Goal: Information Seeking & Learning: Learn about a topic

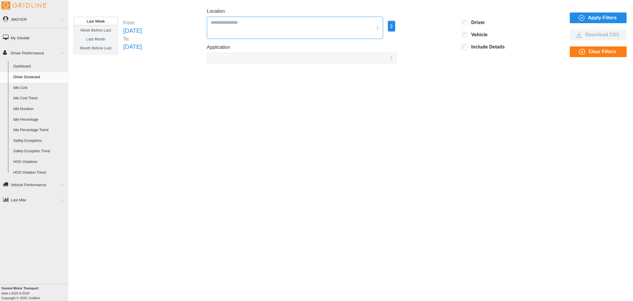
click at [266, 24] on input "Location" at bounding box center [292, 22] width 162 height 8
click at [266, 49] on div "All Vehicles" at bounding box center [314, 48] width 174 height 11
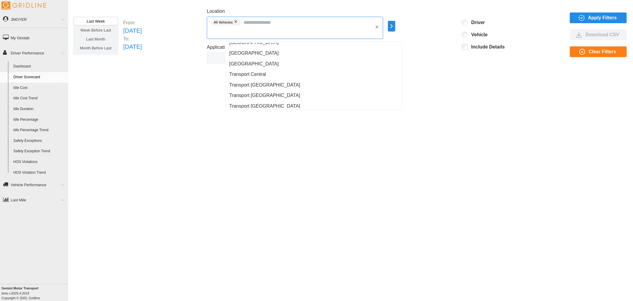
scroll to position [429, 0]
click at [269, 51] on span "Transport [GEOGRAPHIC_DATA]" at bounding box center [265, 51] width 71 height 7
click at [455, 50] on div "Last Week Week Before Last Last Month Month Before Last From: Sun Aug 10 2025 T…" at bounding box center [351, 36] width 556 height 56
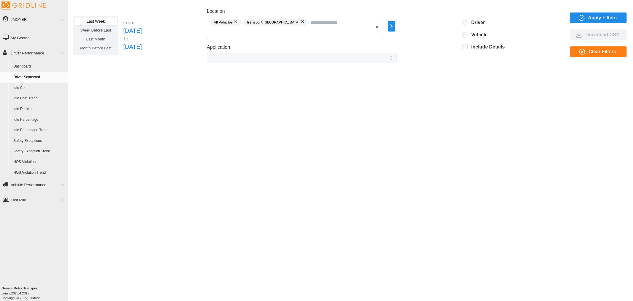
click at [605, 19] on span "Apply Filters" at bounding box center [603, 18] width 29 height 10
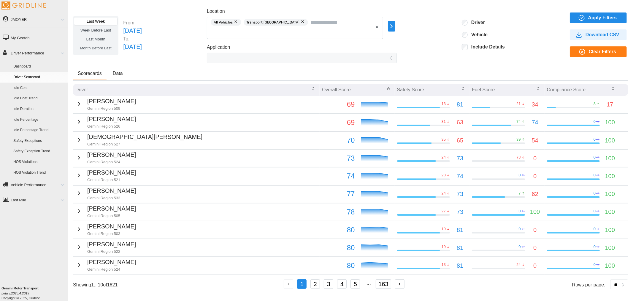
click at [590, 16] on span "Apply Filters" at bounding box center [603, 18] width 29 height 10
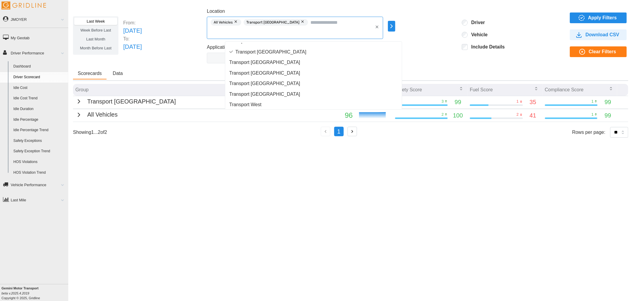
click at [361, 22] on input "Location" at bounding box center [342, 22] width 62 height 8
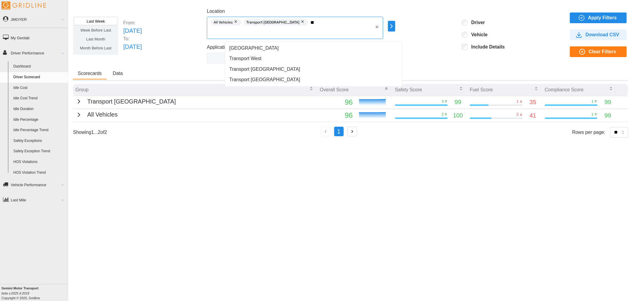
scroll to position [0, 0]
type input "****"
click at [293, 58] on div "Transport West" at bounding box center [314, 58] width 174 height 11
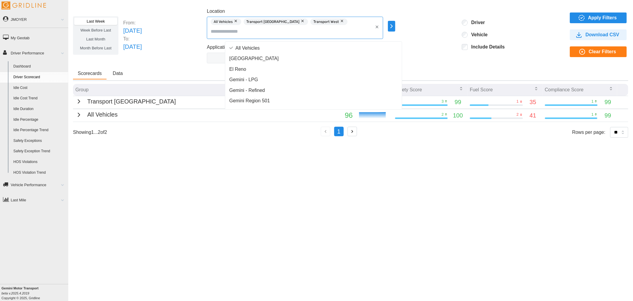
click at [361, 29] on div "All Vehicles Transport Central Region Transport West" at bounding box center [295, 28] width 176 height 22
type input "****"
click at [271, 60] on span "Transport East Coast" at bounding box center [265, 58] width 71 height 7
click at [598, 18] on span "Apply Filters" at bounding box center [603, 18] width 29 height 10
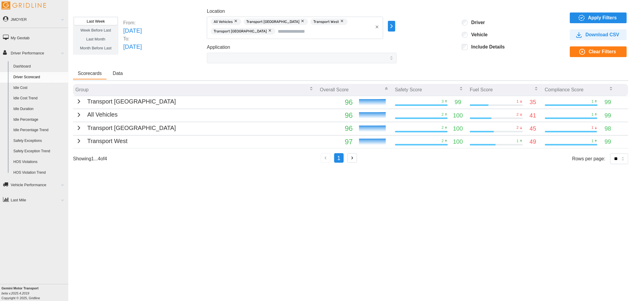
click at [78, 101] on icon "button" at bounding box center [78, 101] width 7 height 7
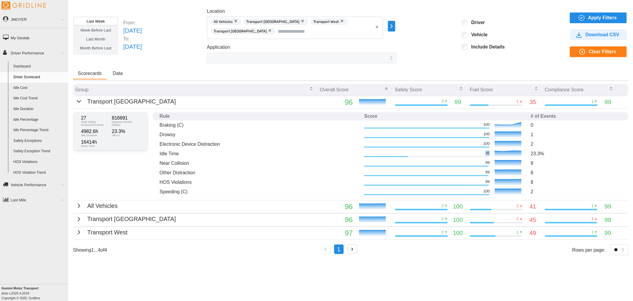
drag, startPoint x: 486, startPoint y: 150, endPoint x: 489, endPoint y: 153, distance: 4.0
click at [489, 153] on p "35" at bounding box center [488, 152] width 4 height 5
click at [75, 217] on icon "button" at bounding box center [78, 218] width 7 height 7
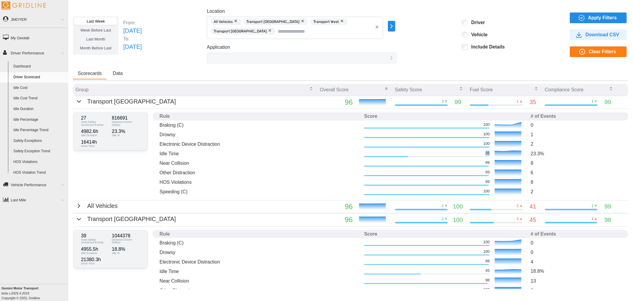
scroll to position [62, 0]
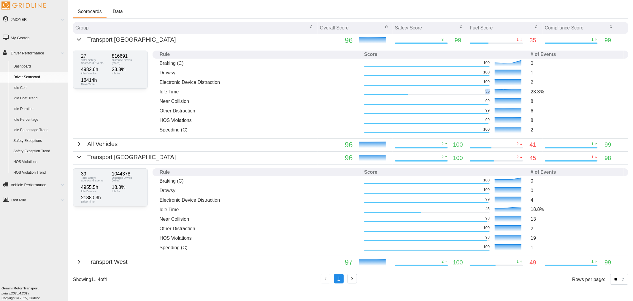
click at [80, 257] on div "Transport West" at bounding box center [101, 261] width 52 height 9
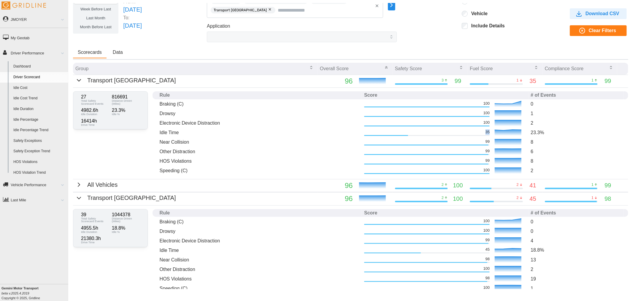
scroll to position [0, 0]
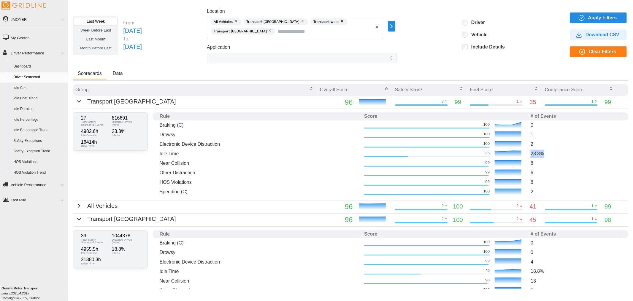
drag, startPoint x: 539, startPoint y: 152, endPoint x: 527, endPoint y: 153, distance: 11.9
click at [531, 153] on span "23.3 %" at bounding box center [537, 153] width 13 height 5
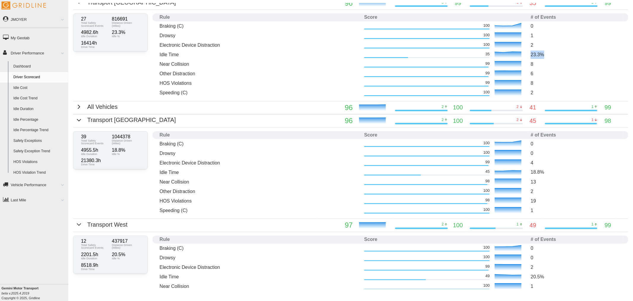
scroll to position [132, 0]
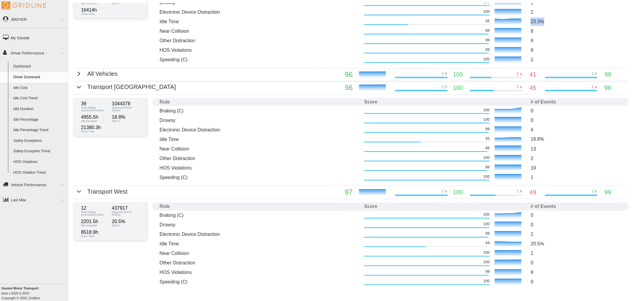
click at [77, 72] on icon "button" at bounding box center [78, 73] width 7 height 7
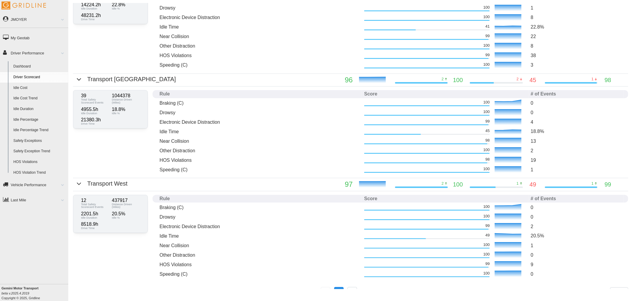
scroll to position [198, 0]
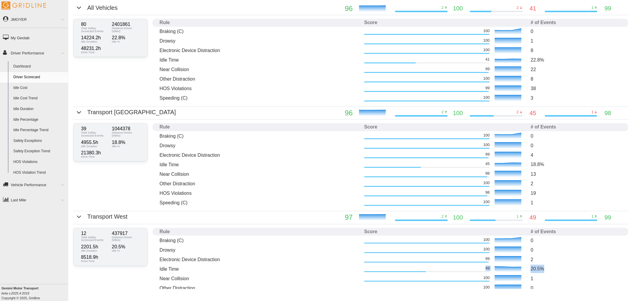
drag, startPoint x: 482, startPoint y: 266, endPoint x: 545, endPoint y: 265, distance: 63.0
click at [545, 265] on tr "Idle Time 49 20.5 %" at bounding box center [391, 269] width 476 height 10
click at [545, 265] on p "20.5 %" at bounding box center [576, 268] width 91 height 8
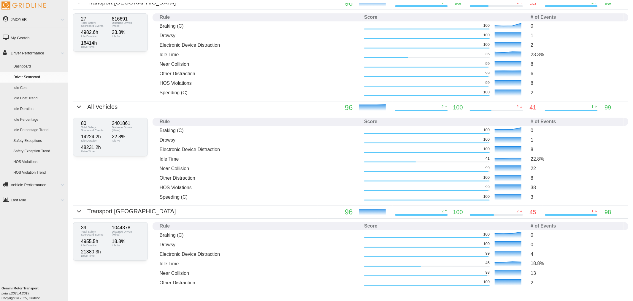
scroll to position [66, 0]
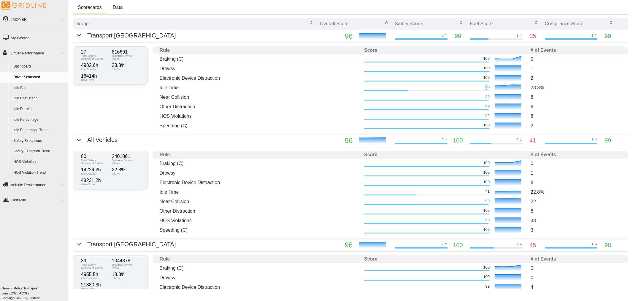
drag, startPoint x: 480, startPoint y: 86, endPoint x: 485, endPoint y: 88, distance: 5.1
click at [485, 88] on div "35" at bounding box center [427, 86] width 126 height 5
drag, startPoint x: 534, startPoint y: 89, endPoint x: 544, endPoint y: 91, distance: 10.5
click at [544, 91] on td "23.3 %" at bounding box center [576, 88] width 95 height 10
drag, startPoint x: 486, startPoint y: 194, endPoint x: 490, endPoint y: 194, distance: 3.9
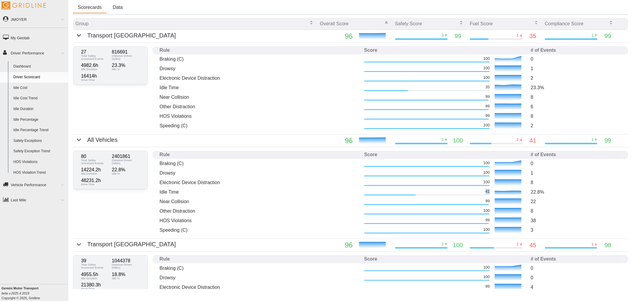
click at [490, 194] on div "41" at bounding box center [445, 191] width 162 height 9
click at [539, 174] on p "1" at bounding box center [576, 172] width 91 height 7
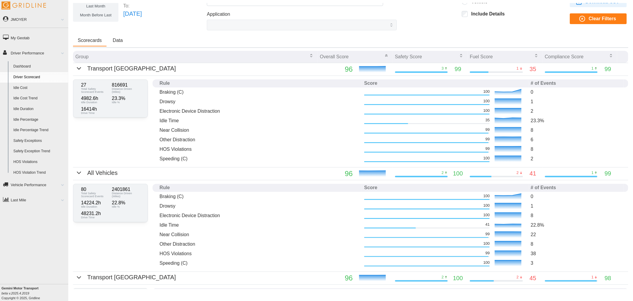
scroll to position [99, 0]
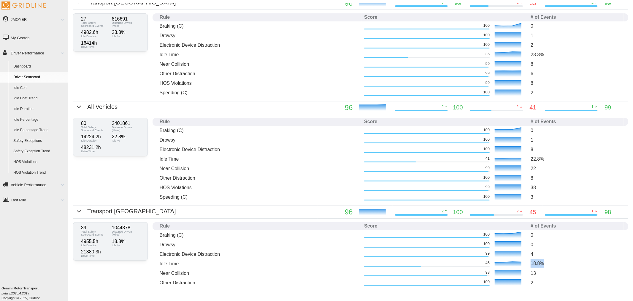
drag, startPoint x: 527, startPoint y: 262, endPoint x: 543, endPoint y: 265, distance: 16.4
click at [543, 265] on p "18.8 %" at bounding box center [576, 263] width 91 height 8
drag, startPoint x: 482, startPoint y: 156, endPoint x: 487, endPoint y: 158, distance: 6.0
click at [486, 158] on div "41" at bounding box center [445, 158] width 162 height 9
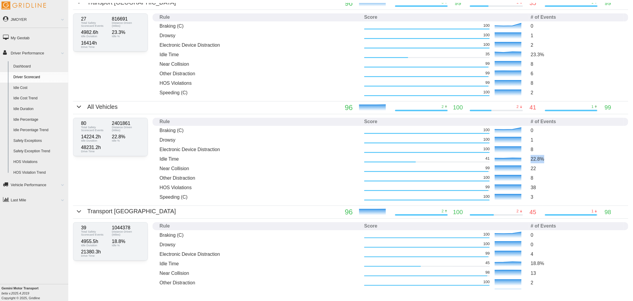
drag, startPoint x: 527, startPoint y: 159, endPoint x: 540, endPoint y: 160, distance: 12.5
click at [540, 160] on span "22.8 %" at bounding box center [537, 158] width 13 height 5
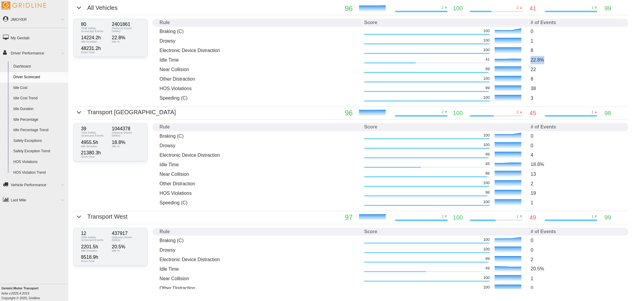
scroll to position [244, 0]
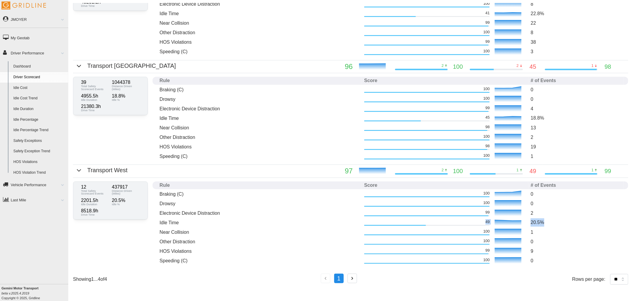
drag, startPoint x: 480, startPoint y: 221, endPoint x: 545, endPoint y: 223, distance: 65.7
click at [545, 223] on tr "Idle Time 49 20.5 %" at bounding box center [391, 222] width 476 height 10
click at [545, 223] on p "20.5 %" at bounding box center [576, 222] width 91 height 8
drag, startPoint x: 129, startPoint y: 186, endPoint x: 137, endPoint y: 185, distance: 8.7
click at [137, 185] on div "437917 Distance Driven (Miles)" at bounding box center [125, 189] width 31 height 13
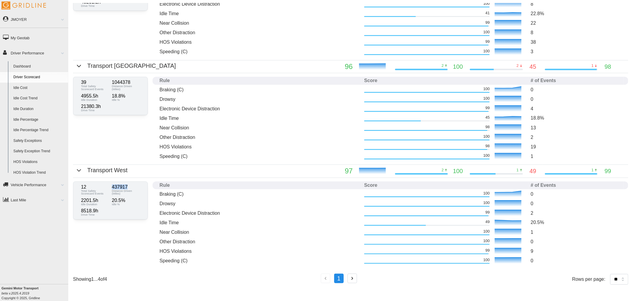
click at [137, 185] on p "437917" at bounding box center [126, 186] width 28 height 5
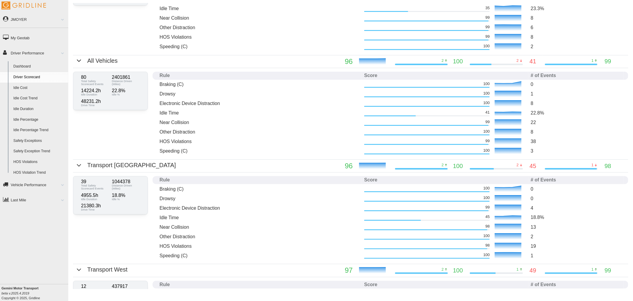
scroll to position [112, 0]
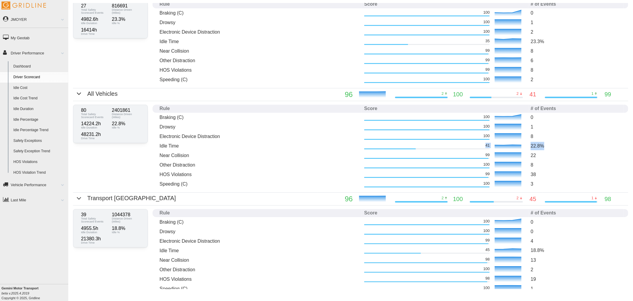
drag, startPoint x: 543, startPoint y: 146, endPoint x: 480, endPoint y: 143, distance: 62.7
click at [480, 143] on tr "Idle Time 41 22.8 %" at bounding box center [391, 146] width 476 height 10
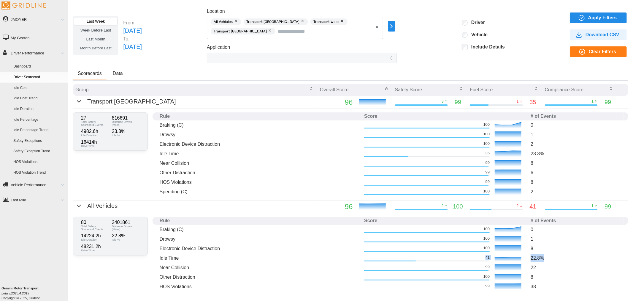
click at [305, 19] on button "button" at bounding box center [303, 21] width 7 height 7
click at [279, 21] on button "button" at bounding box center [275, 21] width 7 height 7
click at [300, 22] on button "button" at bounding box center [303, 21] width 7 height 7
click at [578, 20] on icon "button" at bounding box center [581, 17] width 7 height 7
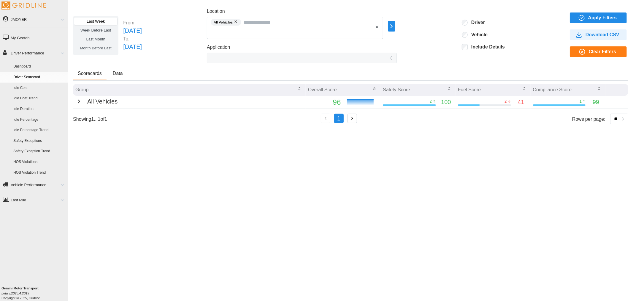
click at [118, 70] on button "Data" at bounding box center [118, 73] width 20 height 11
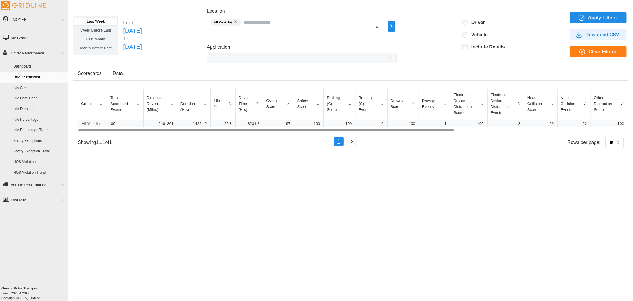
click at [287, 153] on div "Last Week Week Before Last Last Month Month Before Last From: Sun Aug 10 2025 T…" at bounding box center [350, 146] width 565 height 286
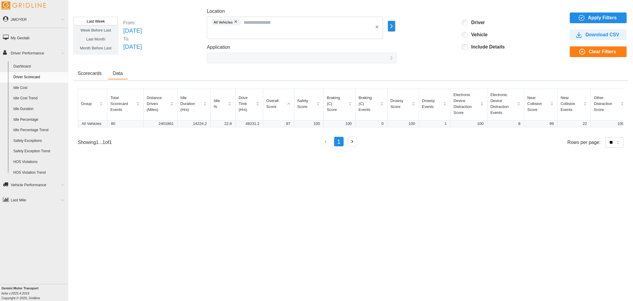
click at [615, 16] on span "Apply Filters" at bounding box center [603, 18] width 29 height 10
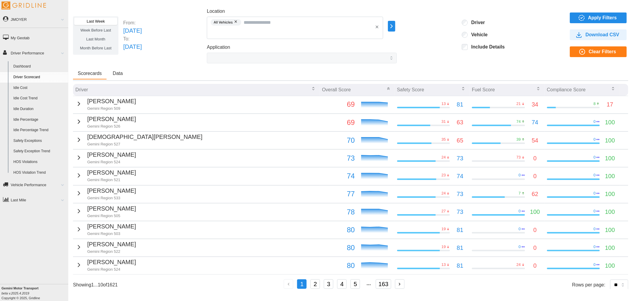
click at [596, 37] on span "Download CSV" at bounding box center [603, 35] width 34 height 10
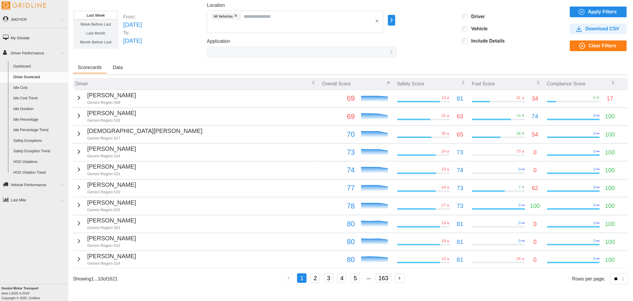
scroll to position [6, 0]
click at [27, 121] on link "Idle Percentage" at bounding box center [40, 119] width 58 height 11
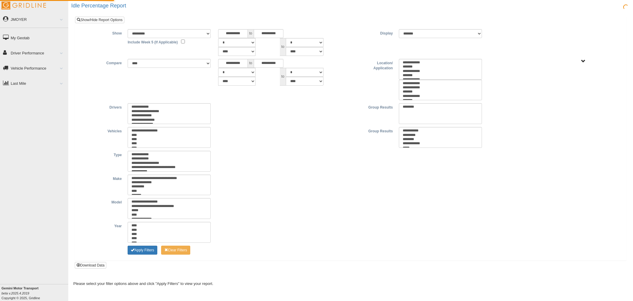
type input "*********"
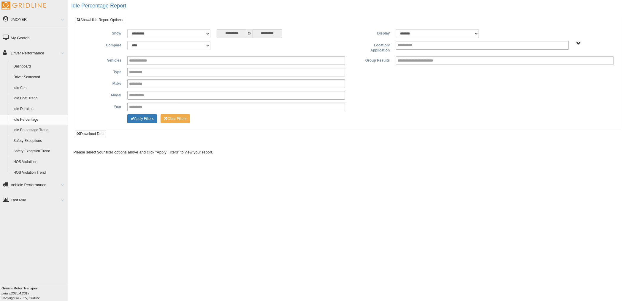
click at [34, 129] on link "Idle Percentage Trend" at bounding box center [40, 130] width 58 height 11
click at [205, 34] on select "**********" at bounding box center [168, 33] width 83 height 9
select select "*********"
click at [127, 29] on select "**********" at bounding box center [168, 33] width 83 height 9
type input "*********"
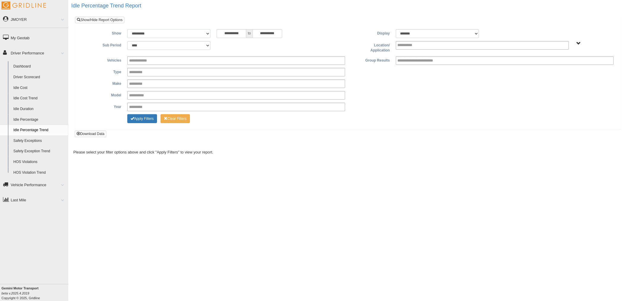
type input "*********"
click at [476, 31] on select "******* ******" at bounding box center [437, 33] width 83 height 9
click at [500, 28] on div "**********" at bounding box center [348, 77] width 546 height 104
click at [581, 43] on div "All Vehicles Vehicle Types" at bounding box center [594, 43] width 39 height 4
click at [578, 43] on span "All Vehicles Vehicle Types" at bounding box center [579, 43] width 4 height 4
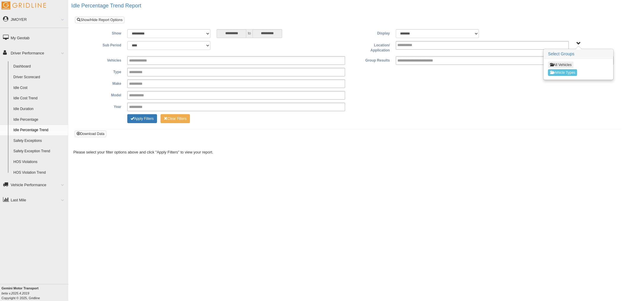
click at [568, 64] on button "All Vehicles" at bounding box center [560, 64] width 25 height 7
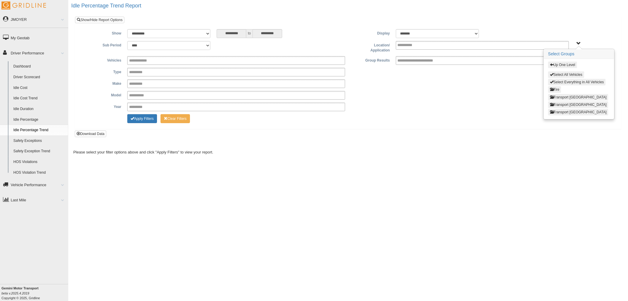
click at [568, 81] on button "Select Everything in All Vehicles" at bounding box center [577, 82] width 58 height 7
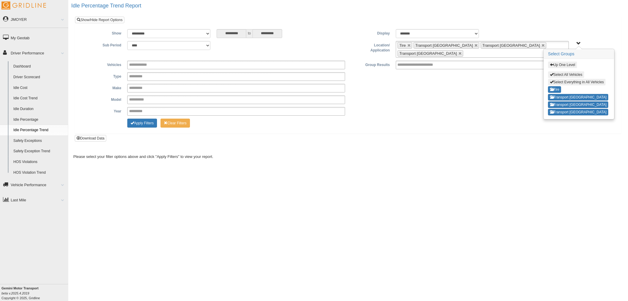
click at [126, 118] on div "Apply Filters Clear Filters" at bounding box center [236, 121] width 224 height 7
click at [135, 119] on button "Apply Filters" at bounding box center [142, 122] width 30 height 9
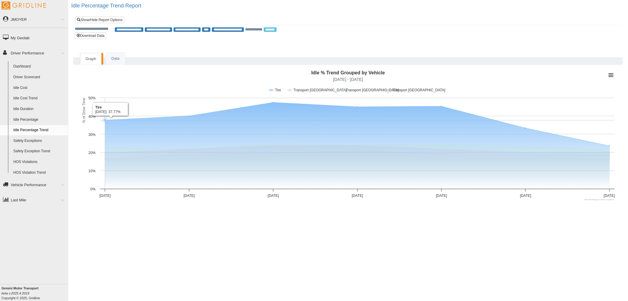
click at [35, 119] on link "Idle Percentage" at bounding box center [40, 119] width 58 height 11
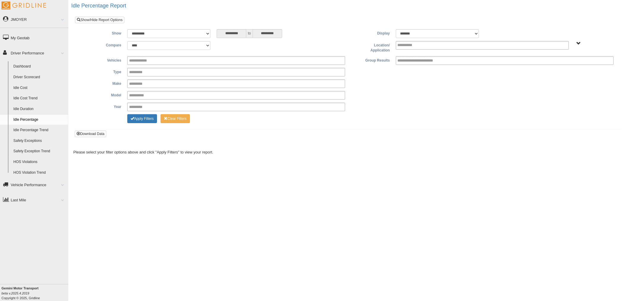
click at [577, 44] on span "All Vehicles Vehicle Types" at bounding box center [579, 43] width 4 height 4
click at [563, 67] on button "All Vehicles" at bounding box center [560, 64] width 25 height 7
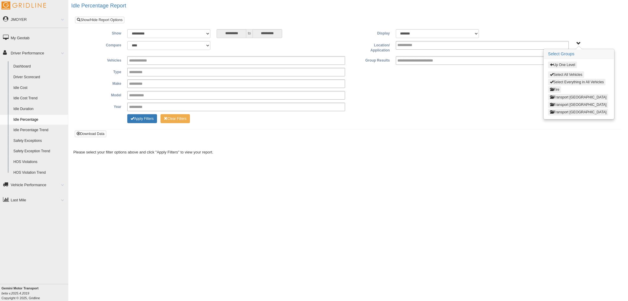
click at [565, 81] on button "Select Everything in All Vehicles" at bounding box center [577, 82] width 58 height 7
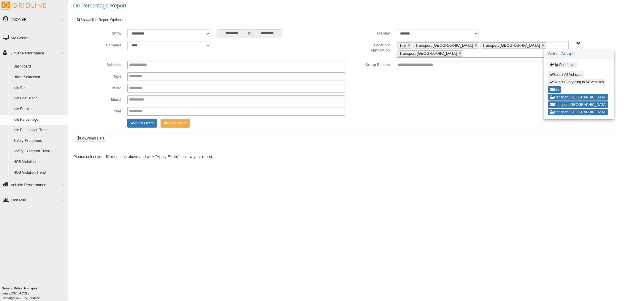
click at [475, 36] on select "******* ******" at bounding box center [437, 33] width 83 height 9
select select "**"
click at [396, 29] on select "******* ******" at bounding box center [437, 33] width 83 height 9
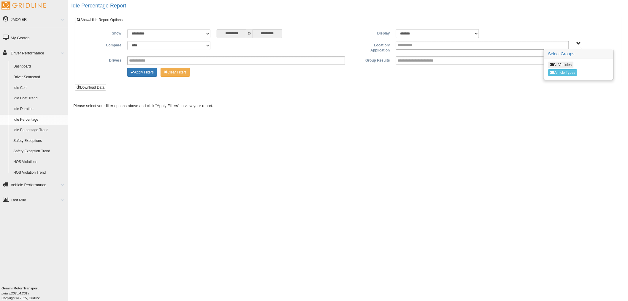
click at [563, 61] on div "All Vehicles Vehicle Types" at bounding box center [578, 69] width 69 height 20
click at [564, 62] on button "All Vehicles" at bounding box center [560, 64] width 25 height 7
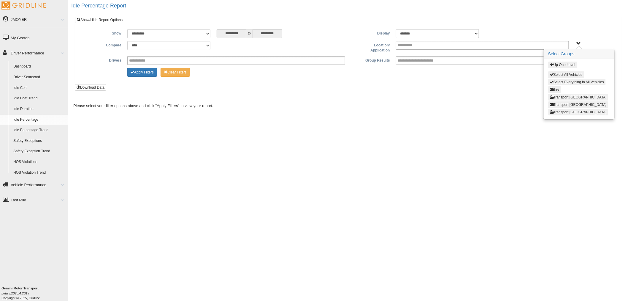
click at [570, 80] on button "Select Everything in All Vehicles" at bounding box center [577, 82] width 58 height 7
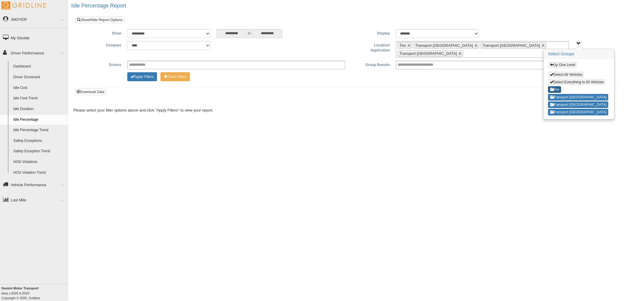
click at [556, 88] on button "Tire" at bounding box center [554, 89] width 13 height 7
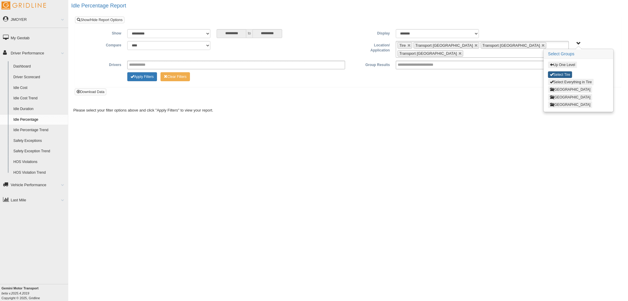
click at [562, 74] on button "Select Tire" at bounding box center [560, 74] width 24 height 7
click at [566, 88] on button "[GEOGRAPHIC_DATA]" at bounding box center [570, 89] width 44 height 7
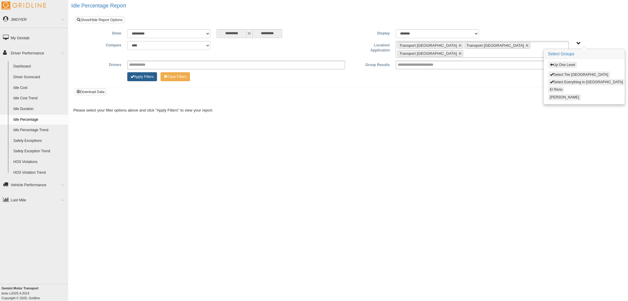
click at [147, 72] on button "Apply Filters" at bounding box center [142, 76] width 30 height 9
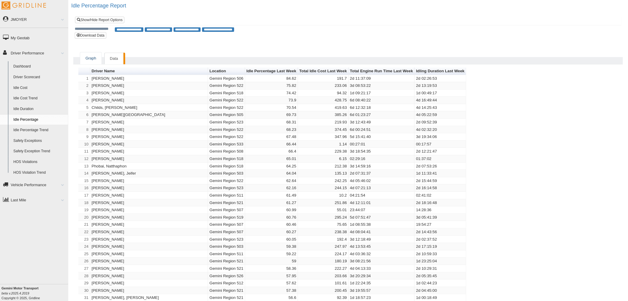
click at [97, 59] on link "Graph" at bounding box center [90, 58] width 21 height 12
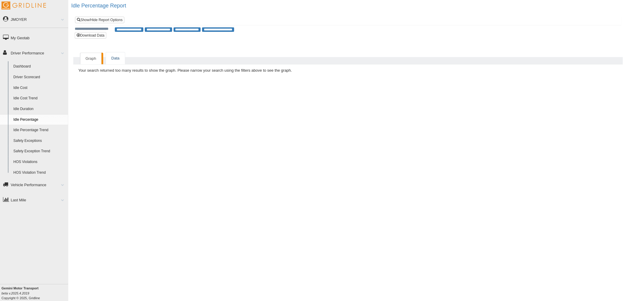
click at [120, 58] on link "Data" at bounding box center [115, 58] width 19 height 12
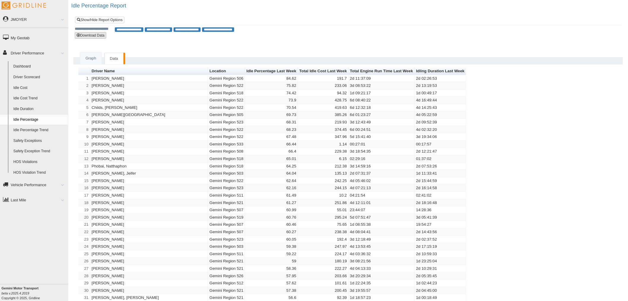
click at [91, 36] on button "Download Data" at bounding box center [90, 35] width 31 height 7
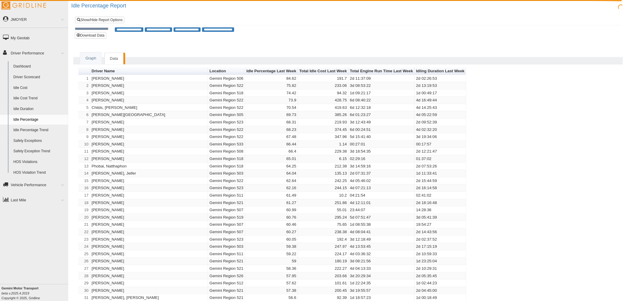
click at [25, 119] on link "Idle Percentage" at bounding box center [40, 119] width 58 height 11
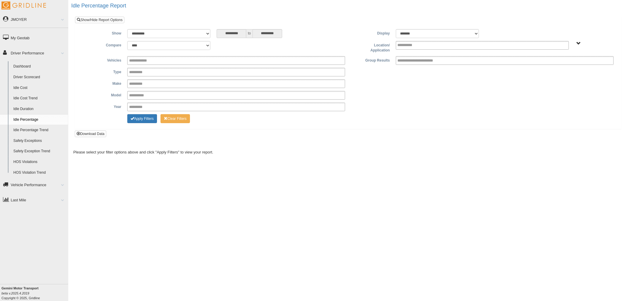
click at [25, 74] on link "Driver Scorecard" at bounding box center [40, 77] width 58 height 11
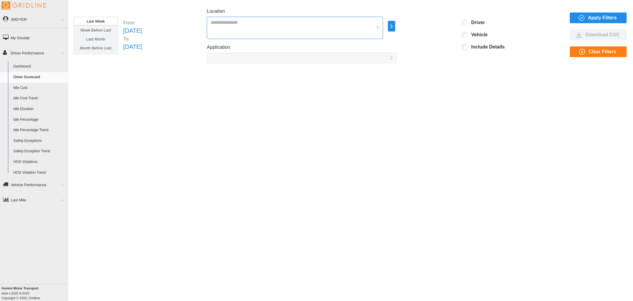
click at [345, 33] on div at bounding box center [295, 28] width 176 height 22
click at [299, 49] on div "All Vehicles" at bounding box center [314, 48] width 174 height 11
click at [487, 48] on label "Include Details" at bounding box center [486, 47] width 37 height 6
click at [587, 16] on span "Apply Filters" at bounding box center [598, 18] width 48 height 10
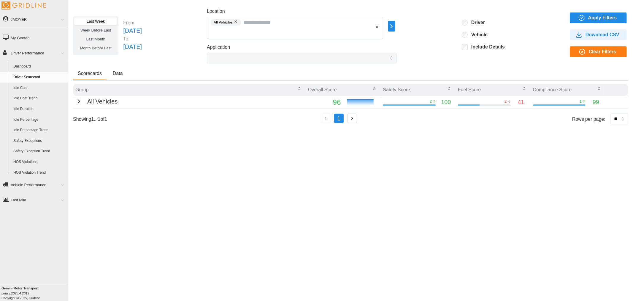
click at [78, 102] on icon "button" at bounding box center [78, 101] width 7 height 7
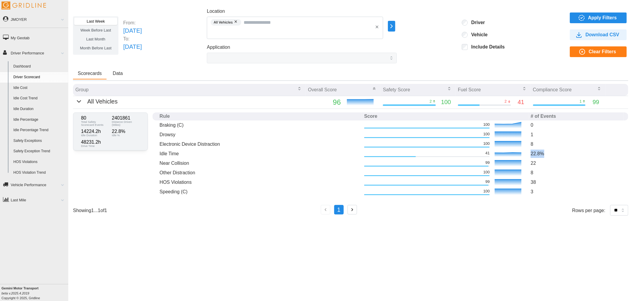
drag, startPoint x: 530, startPoint y: 151, endPoint x: 548, endPoint y: 153, distance: 18.2
click at [548, 153] on td "22.8 %" at bounding box center [576, 154] width 95 height 10
drag, startPoint x: 81, startPoint y: 131, endPoint x: 97, endPoint y: 131, distance: 16.0
click at [97, 131] on p "14224.2 h" at bounding box center [95, 131] width 28 height 5
click at [32, 113] on link "Idle Duration" at bounding box center [40, 109] width 58 height 11
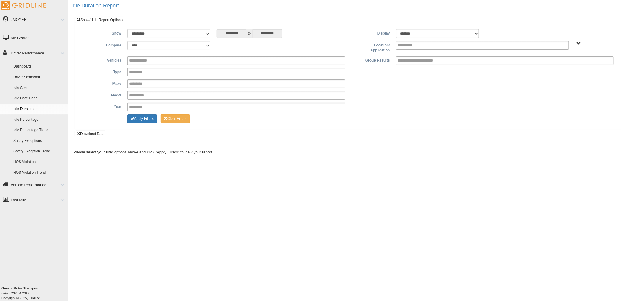
click at [33, 119] on link "Idle Percentage" at bounding box center [40, 119] width 58 height 11
click at [578, 44] on span "All Vehicles Vehicle Types" at bounding box center [579, 43] width 4 height 4
click at [562, 66] on button "All Vehicles" at bounding box center [560, 64] width 25 height 7
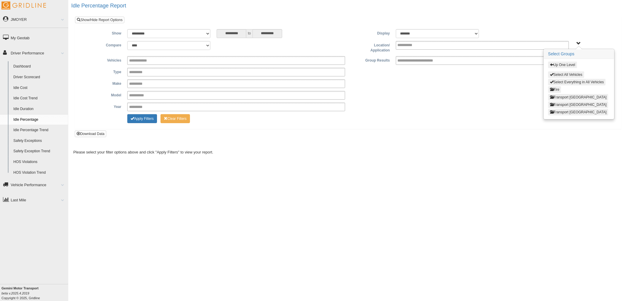
click at [564, 83] on button "Select Everything in All Vehicles" at bounding box center [577, 82] width 58 height 7
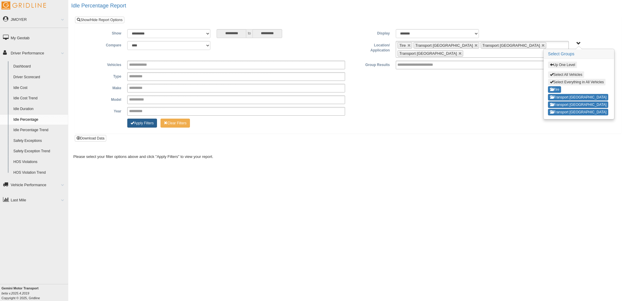
click at [143, 121] on button "Apply Filters" at bounding box center [142, 122] width 30 height 9
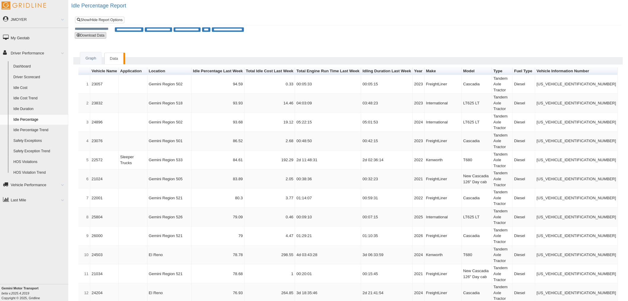
click at [97, 35] on button "Download Data" at bounding box center [90, 35] width 31 height 7
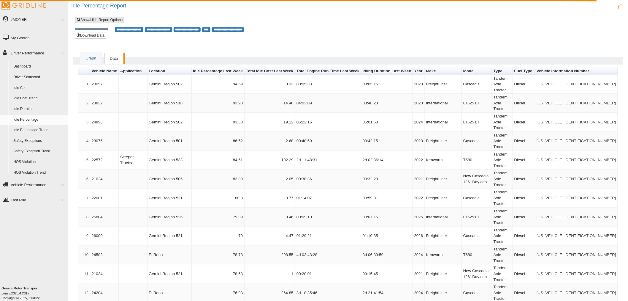
click at [112, 18] on link "Show/Hide Report Options" at bounding box center [99, 20] width 49 height 7
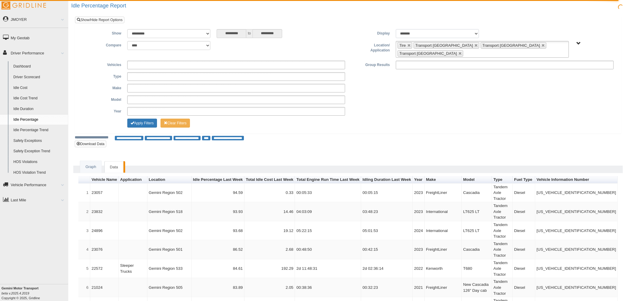
click at [476, 34] on select "******* ******" at bounding box center [437, 33] width 83 height 9
select select "**"
click at [396, 29] on select "******* ******" at bounding box center [437, 33] width 83 height 9
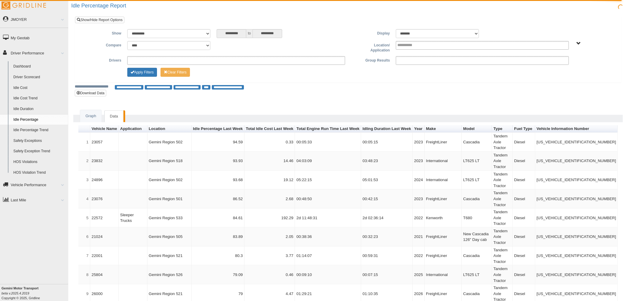
click at [582, 43] on div "All Vehicles Vehicle Types" at bounding box center [594, 43] width 39 height 4
click at [580, 42] on span "All Vehicles Vehicle Types" at bounding box center [579, 43] width 4 height 4
click at [567, 67] on button "All Vehicles" at bounding box center [560, 64] width 25 height 7
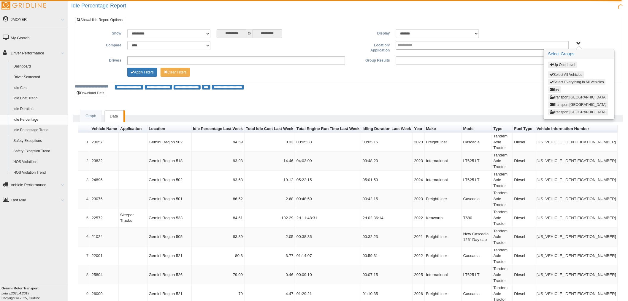
click at [567, 80] on button "Select Everything in All Vehicles" at bounding box center [577, 82] width 58 height 7
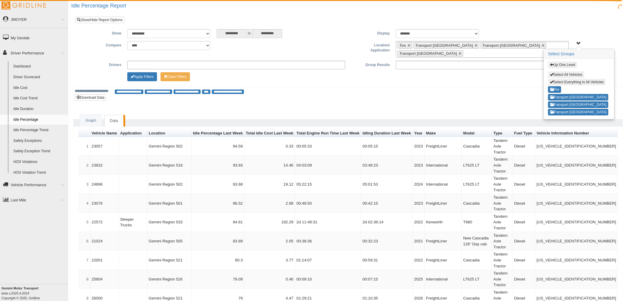
click at [491, 88] on div "**********" at bounding box center [348, 91] width 547 height 6
click at [141, 74] on button "Apply Filters" at bounding box center [142, 76] width 30 height 9
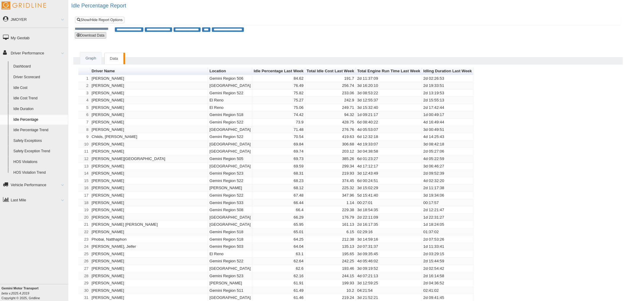
click at [90, 33] on button "Download Data" at bounding box center [90, 35] width 31 height 7
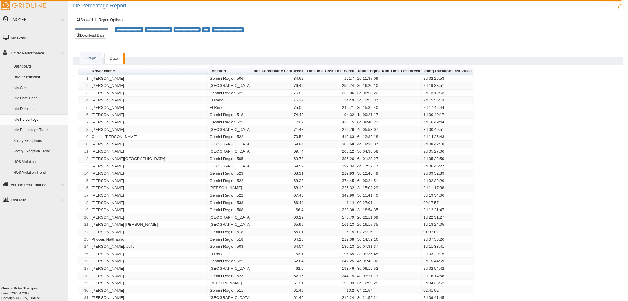
click at [29, 75] on link "Driver Scorecard" at bounding box center [40, 77] width 58 height 11
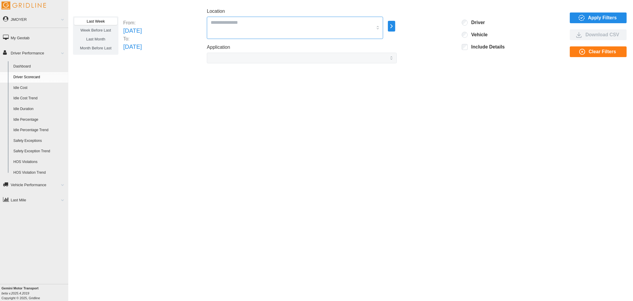
click at [373, 24] on input "Location" at bounding box center [292, 22] width 162 height 8
click at [299, 46] on div "All Vehicles" at bounding box center [314, 48] width 174 height 11
click at [498, 51] on div "Include Details" at bounding box center [486, 47] width 37 height 7
click at [501, 46] on label "Include Details" at bounding box center [486, 47] width 37 height 6
click at [583, 19] on icon "button" at bounding box center [581, 17] width 7 height 7
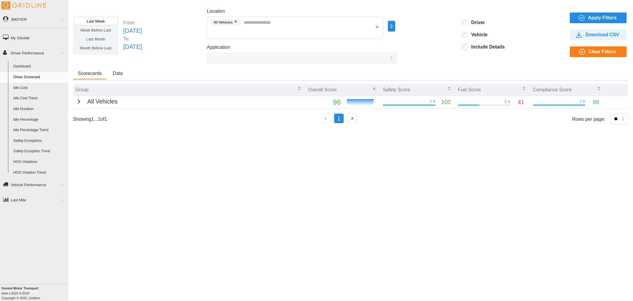
click at [30, 120] on link "Idle Percentage" at bounding box center [40, 119] width 58 height 11
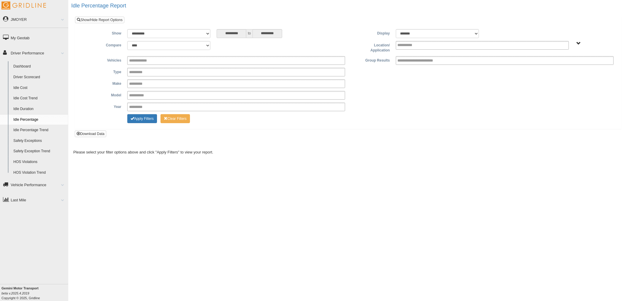
select select "**"
click at [396, 29] on select "******* ******" at bounding box center [437, 33] width 83 height 9
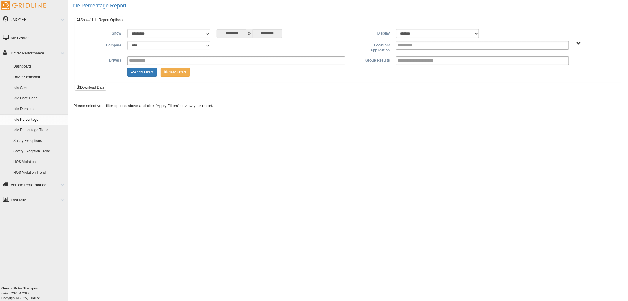
click at [581, 45] on div "All Vehicles Vehicle Types" at bounding box center [594, 43] width 39 height 4
click at [577, 42] on span "All Vehicles Vehicle Types" at bounding box center [579, 43] width 4 height 4
click at [569, 63] on button "All Vehicles" at bounding box center [560, 64] width 25 height 7
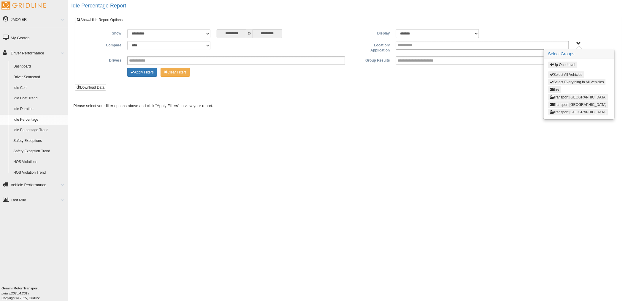
click at [569, 83] on button "Select Everything in All Vehicles" at bounding box center [577, 82] width 58 height 7
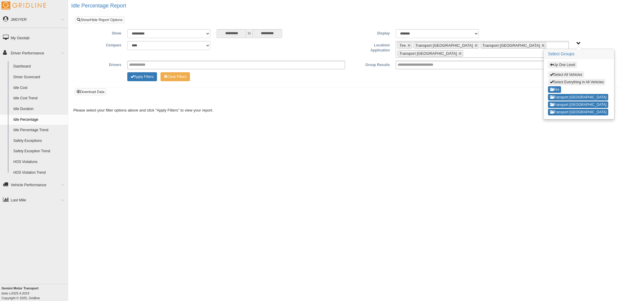
click at [561, 63] on button "Up One Level" at bounding box center [562, 64] width 29 height 7
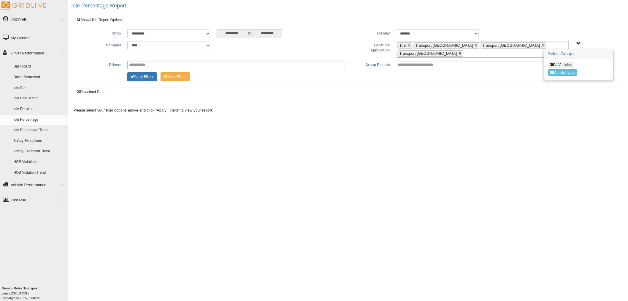
click at [462, 52] on link at bounding box center [461, 54] width 4 height 4
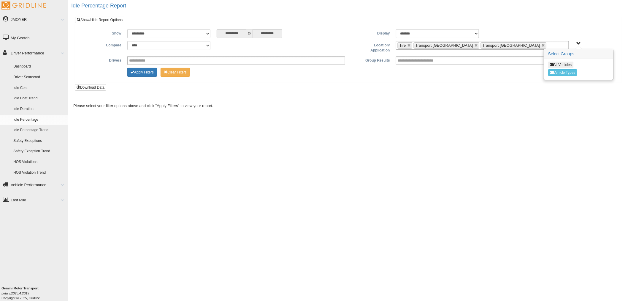
click at [555, 46] on ul "Tire Transport Central Region Transport East Coast" at bounding box center [482, 45] width 173 height 9
click at [562, 65] on button "All Vehicles" at bounding box center [560, 64] width 25 height 7
type input "**********"
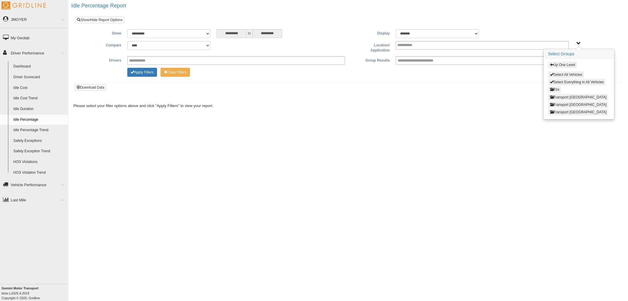
click at [572, 73] on button "Select All Vehicles" at bounding box center [566, 74] width 36 height 7
click at [146, 72] on button "Apply Filters" at bounding box center [142, 72] width 30 height 9
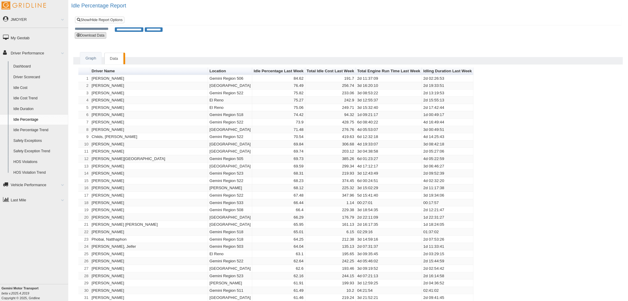
click at [92, 35] on button "Download Data" at bounding box center [90, 35] width 31 height 7
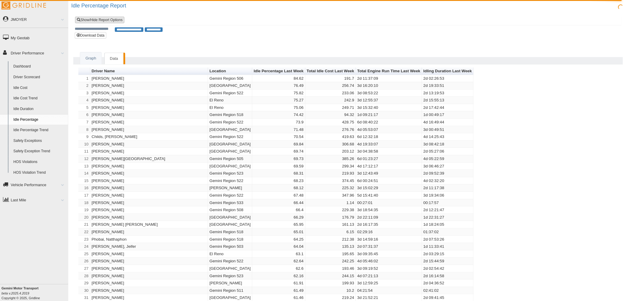
click at [88, 18] on link "Show/Hide Report Options" at bounding box center [99, 20] width 49 height 7
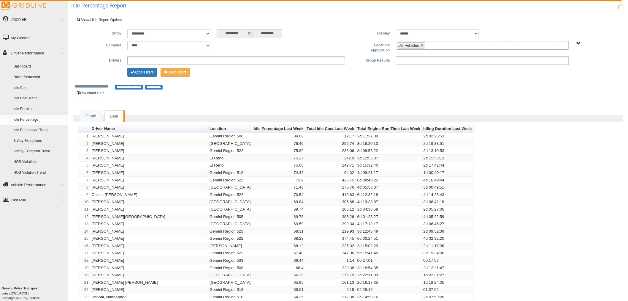
click at [46, 76] on link "Driver Scorecard" at bounding box center [40, 77] width 58 height 11
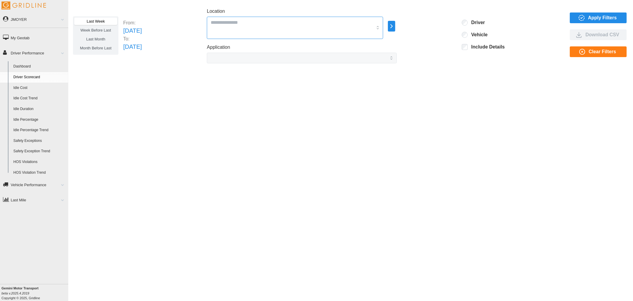
click at [373, 25] on input "Location" at bounding box center [292, 22] width 162 height 8
click at [274, 46] on div "All Vehicles" at bounding box center [314, 48] width 174 height 11
click at [597, 20] on span "Apply Filters" at bounding box center [603, 18] width 29 height 10
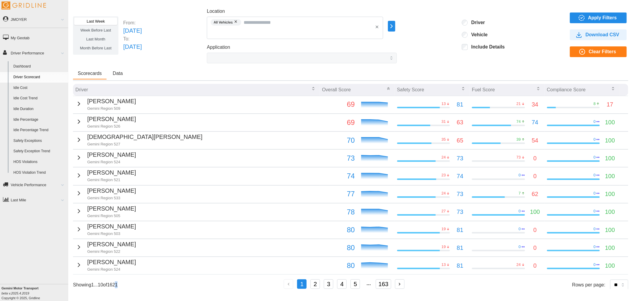
scroll to position [6, 0]
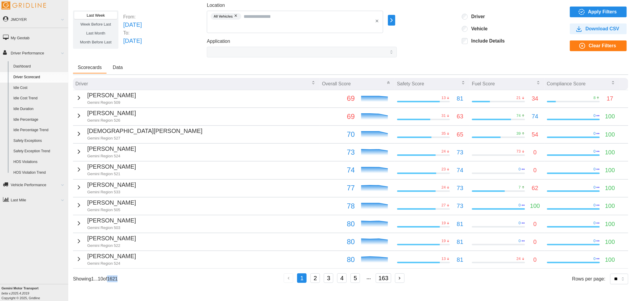
drag, startPoint x: 128, startPoint y: 284, endPoint x: 114, endPoint y: 281, distance: 13.6
click at [114, 281] on div "Showing 1 ... 10 of 1621 1 2 3 4 5 163 Rows per page: ** ** ** **" at bounding box center [351, 278] width 556 height 11
click at [138, 281] on div "Showing 1 ... 10 of 1621 1 2 3 4 5 163 Rows per page: ** ** ** **" at bounding box center [351, 278] width 556 height 11
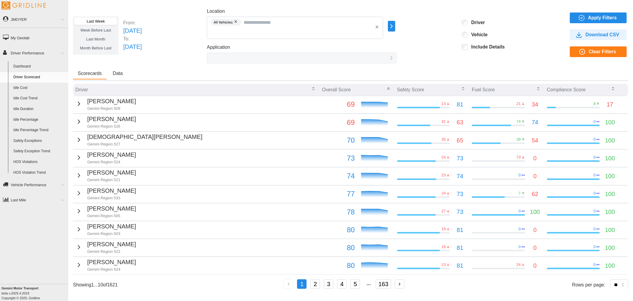
click at [578, 18] on icon "button" at bounding box center [581, 17] width 7 height 7
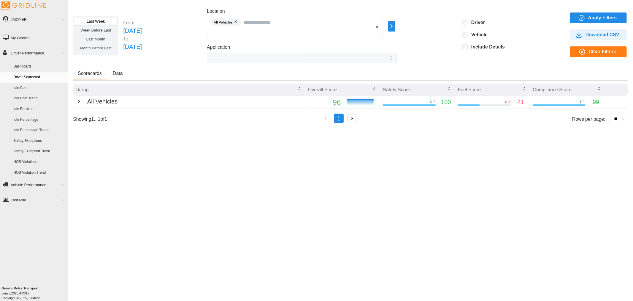
click at [78, 98] on icon "button" at bounding box center [78, 101] width 7 height 7
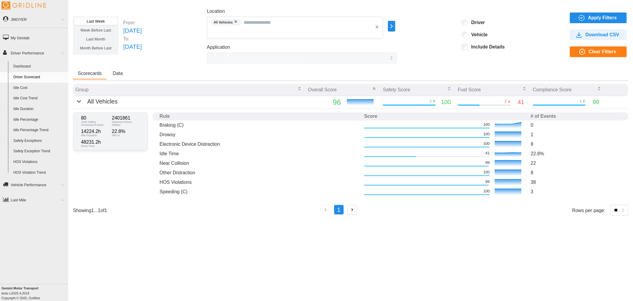
click at [238, 71] on div "Scorecards Data" at bounding box center [351, 74] width 556 height 13
click at [592, 21] on span "Apply Filters" at bounding box center [603, 18] width 29 height 10
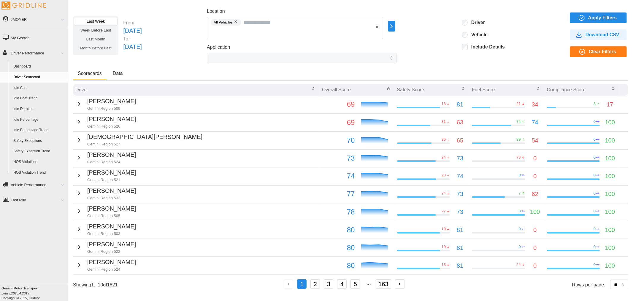
click at [78, 102] on icon "button" at bounding box center [78, 103] width 7 height 7
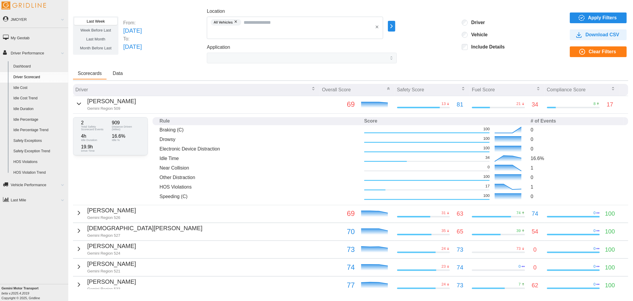
drag, startPoint x: 203, startPoint y: 45, endPoint x: 238, endPoint y: 36, distance: 35.8
click at [203, 45] on div "Last Week Week Before Last Last Month Month Before Last From: Sun Aug 10 2025 T…" at bounding box center [351, 36] width 556 height 56
click at [583, 16] on span "Apply Filters" at bounding box center [598, 18] width 48 height 10
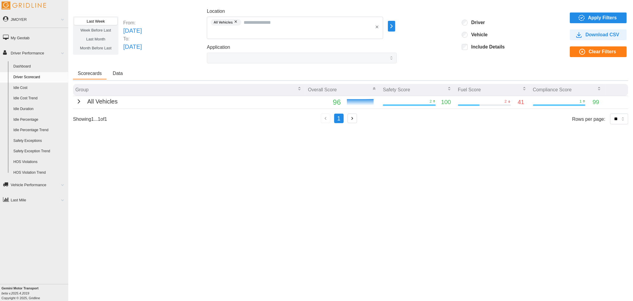
click at [80, 102] on div "All Vehicles" at bounding box center [96, 101] width 42 height 9
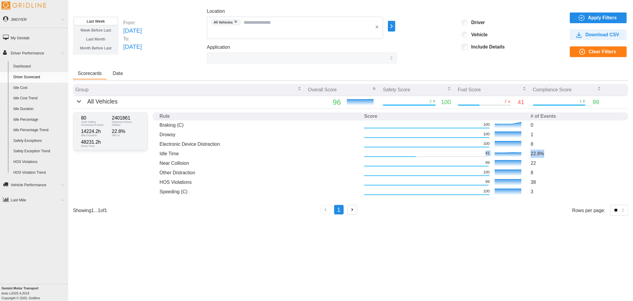
drag, startPoint x: 483, startPoint y: 152, endPoint x: 547, endPoint y: 152, distance: 63.3
click at [547, 152] on tr "Idle Time 41 22.8 %" at bounding box center [391, 154] width 476 height 10
click at [111, 239] on div "Last Week Week Before Last Last Month Month Before Last From: Sun Aug 10 2025 T…" at bounding box center [350, 146] width 565 height 286
click at [37, 106] on link "Idle Duration" at bounding box center [40, 109] width 58 height 11
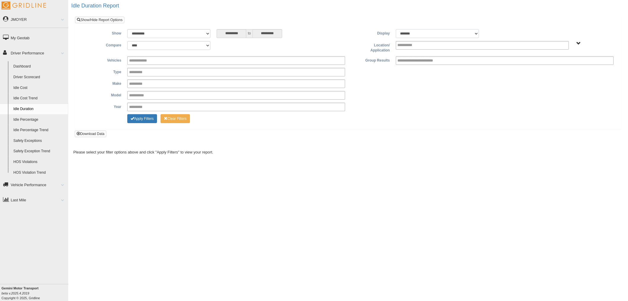
click at [467, 35] on select "******* ******" at bounding box center [437, 33] width 83 height 9
select select "**"
click at [396, 29] on select "******* ******" at bounding box center [437, 33] width 83 height 9
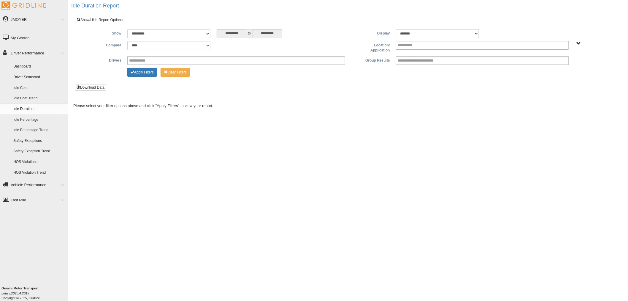
click at [580, 43] on span "All Vehicles Vehicle Types" at bounding box center [579, 43] width 4 height 4
click at [569, 64] on button "All Vehicles" at bounding box center [560, 64] width 25 height 7
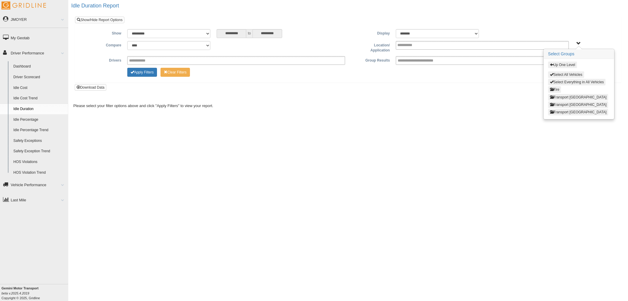
click at [571, 82] on button "Select Everything in All Vehicles" at bounding box center [577, 82] width 58 height 7
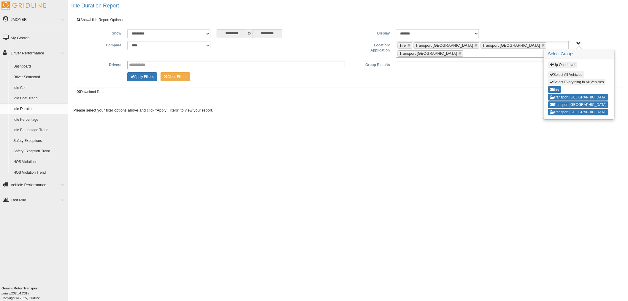
click at [453, 61] on ul at bounding box center [482, 65] width 173 height 9
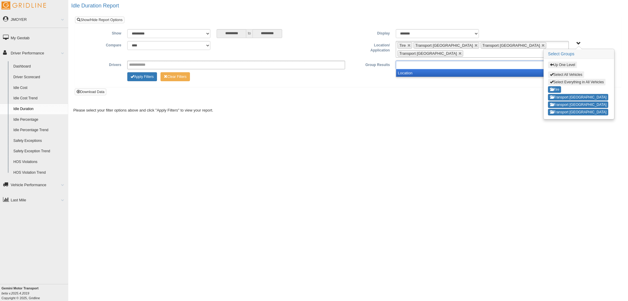
click at [429, 69] on li "Location" at bounding box center [482, 72] width 173 height 7
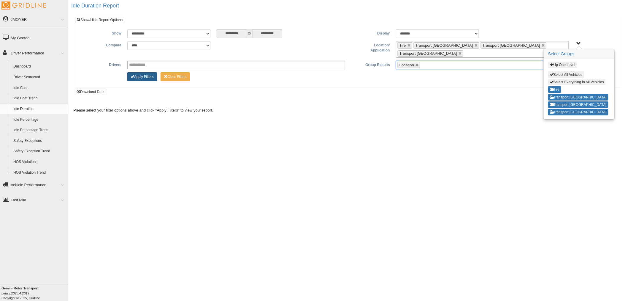
click at [140, 73] on button "Apply Filters" at bounding box center [142, 76] width 30 height 9
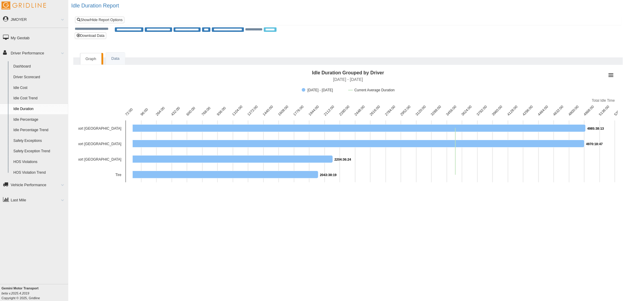
click at [35, 119] on link "Idle Percentage" at bounding box center [40, 119] width 58 height 11
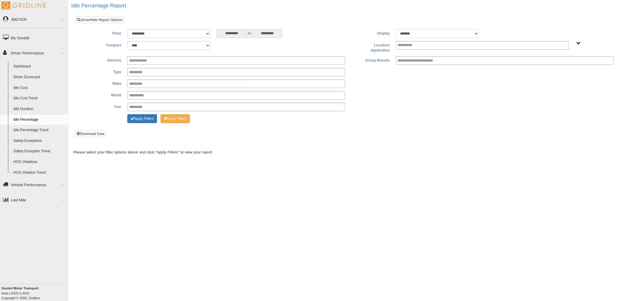
click at [445, 33] on select "******* ******" at bounding box center [437, 33] width 83 height 9
select select "**"
click at [396, 29] on select "******* ******" at bounding box center [437, 33] width 83 height 9
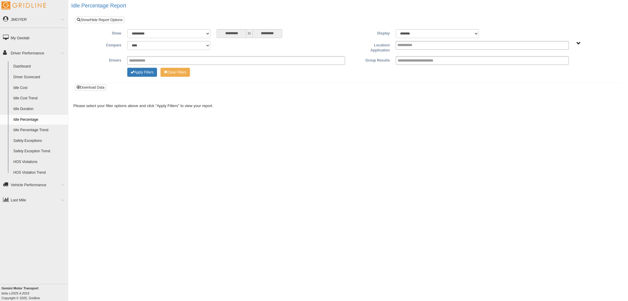
click at [580, 41] on span "All Vehicles Vehicle Types" at bounding box center [579, 43] width 4 height 4
click at [567, 65] on button "All Vehicles" at bounding box center [560, 64] width 25 height 7
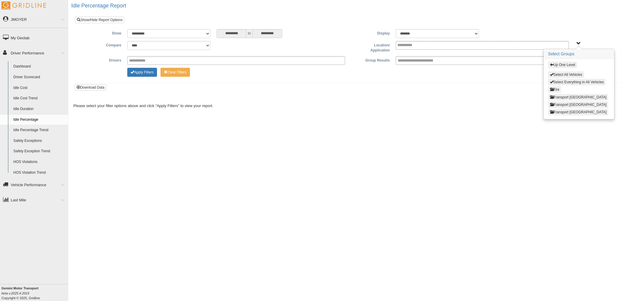
click at [565, 84] on button "Select Everything in All Vehicles" at bounding box center [577, 82] width 58 height 7
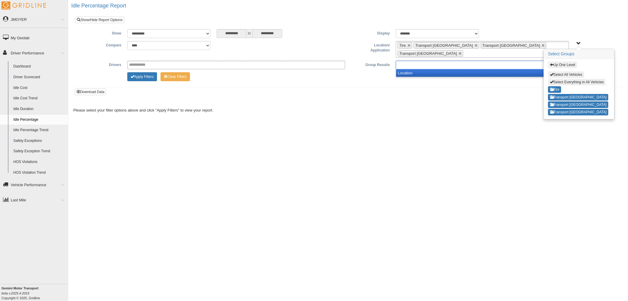
click at [428, 62] on input "text" at bounding box center [424, 64] width 52 height 7
click at [419, 69] on li "Location" at bounding box center [482, 72] width 173 height 7
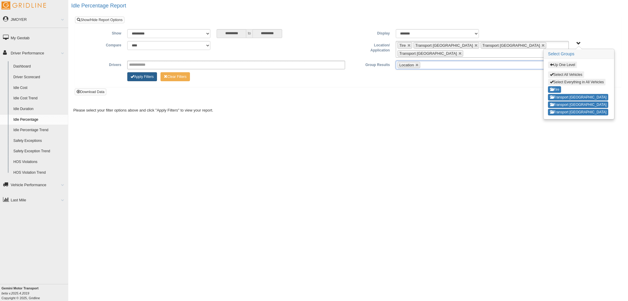
click at [149, 73] on button "Apply Filters" at bounding box center [142, 76] width 30 height 9
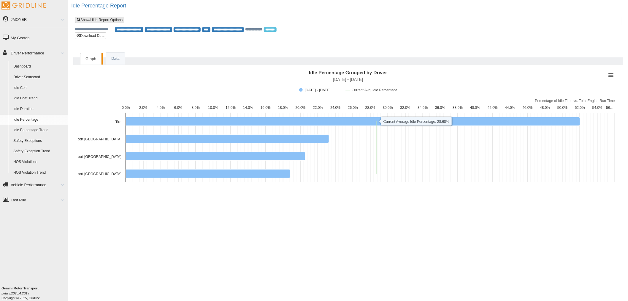
click at [114, 21] on link "Show/Hide Report Options" at bounding box center [99, 20] width 49 height 7
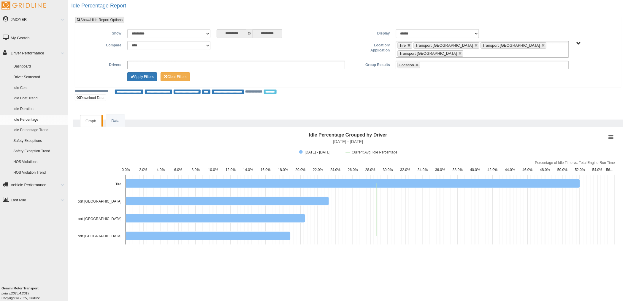
click at [408, 45] on link at bounding box center [410, 46] width 4 height 4
click at [149, 74] on button "Apply Filters" at bounding box center [142, 76] width 30 height 9
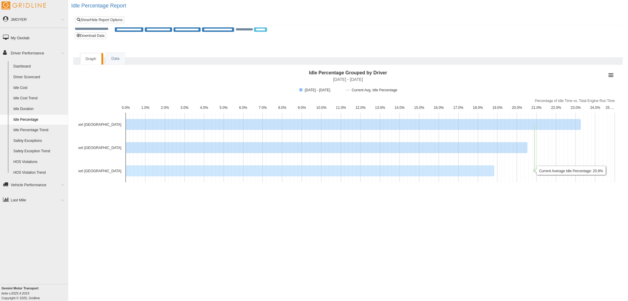
drag, startPoint x: 320, startPoint y: 104, endPoint x: 322, endPoint y: 183, distance: 79.0
click at [322, 183] on rect "Interactive chart" at bounding box center [348, 127] width 540 height 119
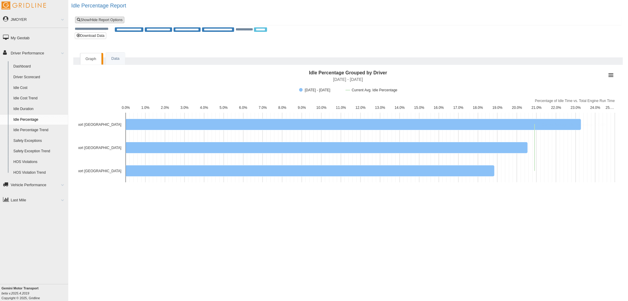
click at [112, 18] on link "Show/Hide Report Options" at bounding box center [99, 20] width 49 height 7
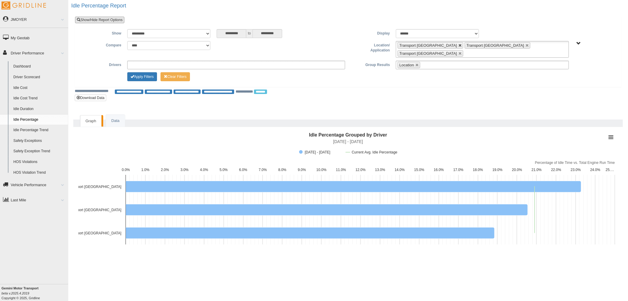
click at [459, 46] on link at bounding box center [461, 46] width 4 height 4
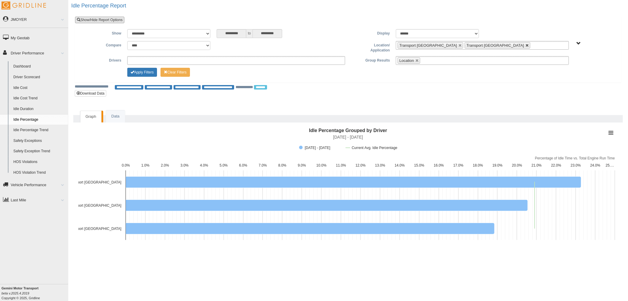
click at [526, 45] on link at bounding box center [528, 46] width 4 height 4
click at [459, 44] on link at bounding box center [461, 46] width 4 height 4
type input "**********"
click at [443, 45] on ul "**********" at bounding box center [482, 45] width 173 height 9
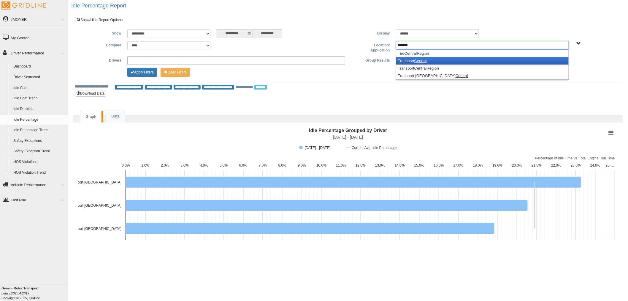
type input "*******"
click at [424, 58] on em "Central" at bounding box center [421, 60] width 12 height 4
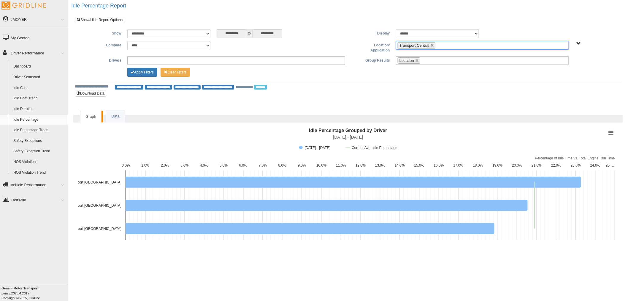
click at [417, 63] on li "Location" at bounding box center [409, 60] width 23 height 6
click at [417, 61] on link at bounding box center [418, 61] width 4 height 4
click at [388, 75] on div "Apply Filters Clear Filters" at bounding box center [348, 71] width 537 height 7
type input "**********"
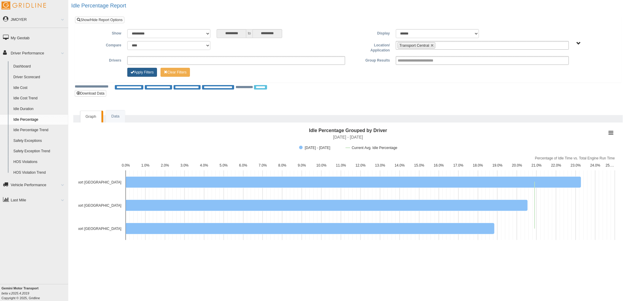
click at [148, 72] on button "Apply Filters" at bounding box center [142, 72] width 30 height 9
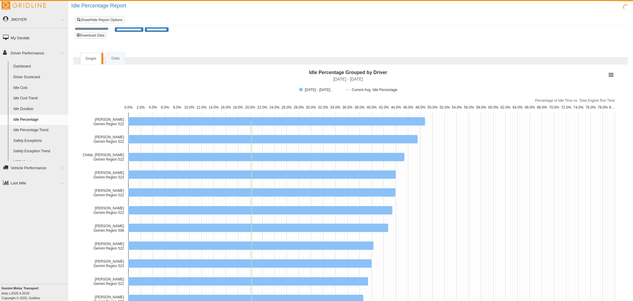
type input "*********"
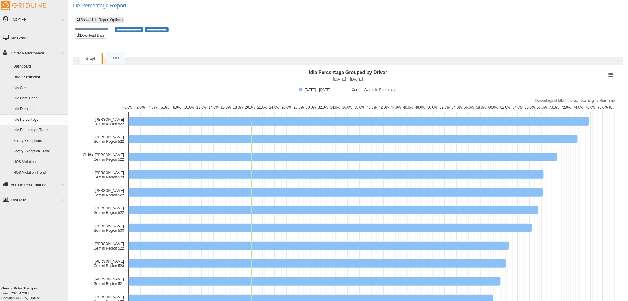
click at [117, 19] on link "Show/Hide Report Options" at bounding box center [99, 20] width 49 height 7
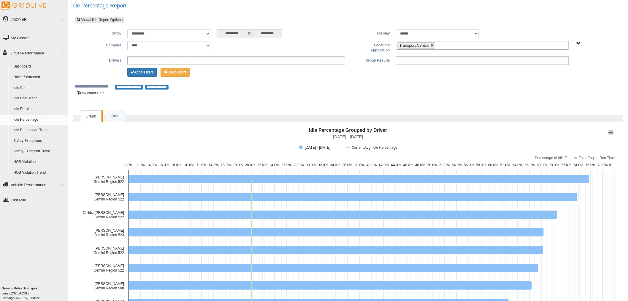
click at [433, 46] on link at bounding box center [433, 46] width 4 height 4
type input "**********"
click at [444, 48] on ul "**********" at bounding box center [482, 45] width 173 height 9
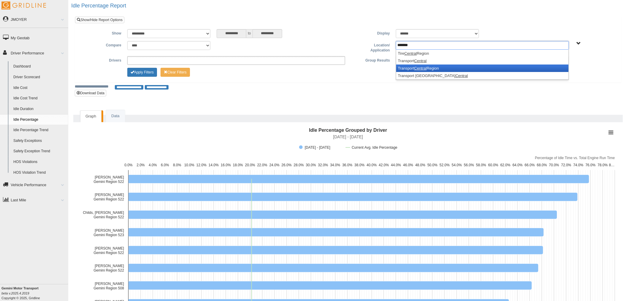
type input "*******"
click at [438, 67] on li "Transport Central Region" at bounding box center [482, 67] width 173 height 7
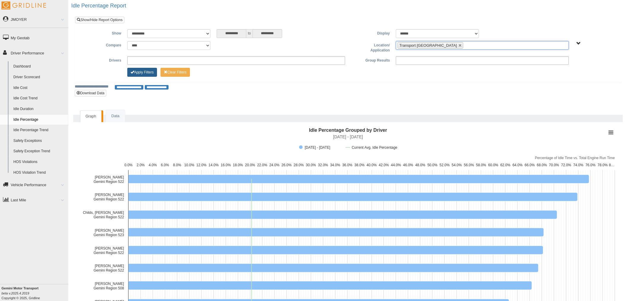
click at [146, 69] on button "Apply Filters" at bounding box center [142, 72] width 30 height 9
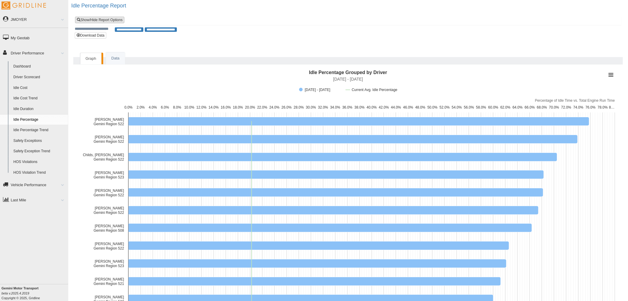
click at [110, 20] on link "Show/Hide Report Options" at bounding box center [99, 20] width 49 height 7
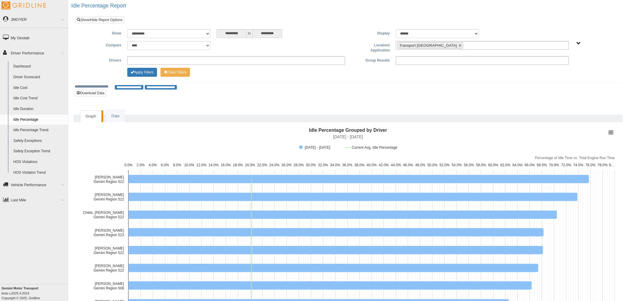
click at [399, 89] on div "**********" at bounding box center [348, 87] width 547 height 6
click at [115, 116] on link "Data" at bounding box center [115, 116] width 19 height 12
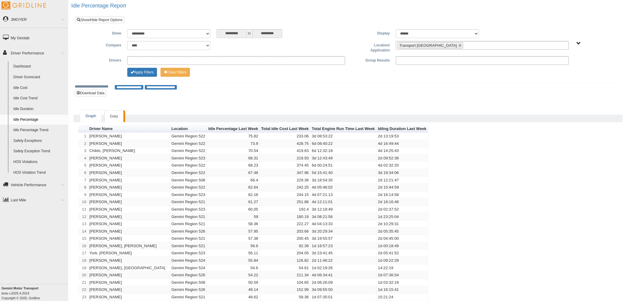
click at [93, 110] on link "Graph" at bounding box center [90, 116] width 21 height 12
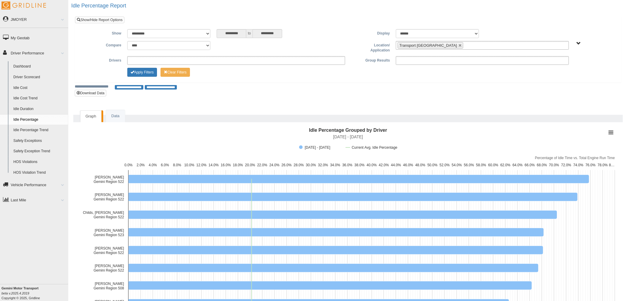
click at [36, 78] on link "Driver Scorecard" at bounding box center [40, 77] width 58 height 11
